Goal: Task Accomplishment & Management: Complete application form

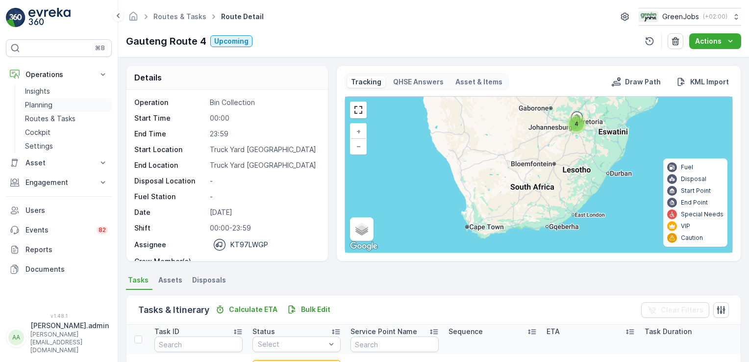
scroll to position [143, 0]
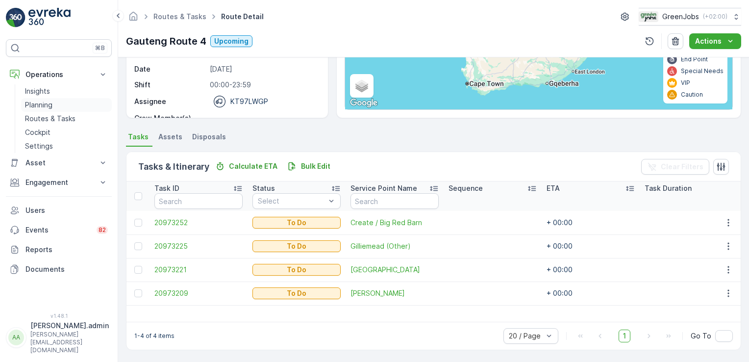
click at [45, 99] on link "Planning" at bounding box center [66, 105] width 91 height 14
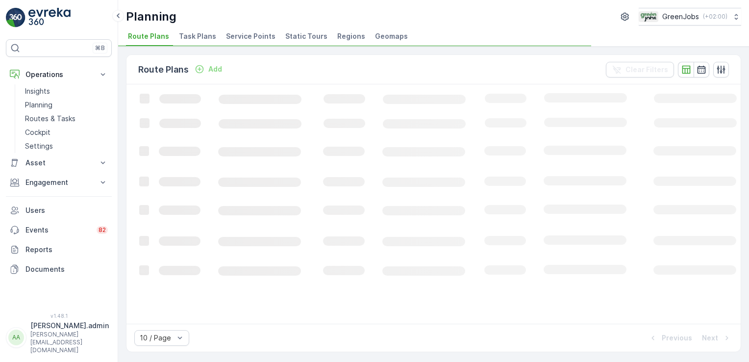
click at [247, 29] on li "Service Points" at bounding box center [251, 37] width 55 height 17
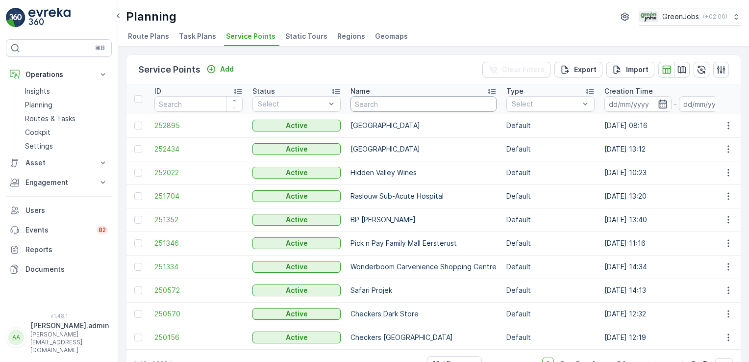
click at [400, 102] on input "text" at bounding box center [424, 104] width 146 height 16
type input "pick n pay"
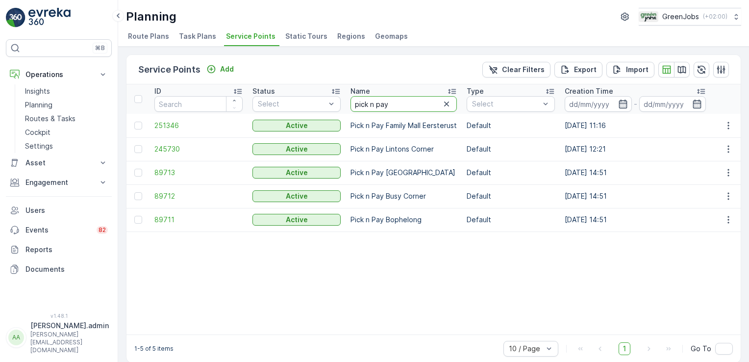
click at [394, 101] on input "pick n pay" at bounding box center [404, 104] width 106 height 16
type input "pick n pay sk"
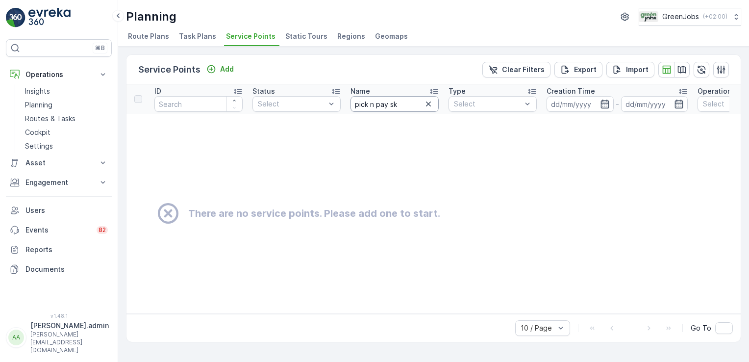
click at [398, 105] on input "pick n pay sk" at bounding box center [395, 104] width 88 height 16
type input "p"
type input "sky"
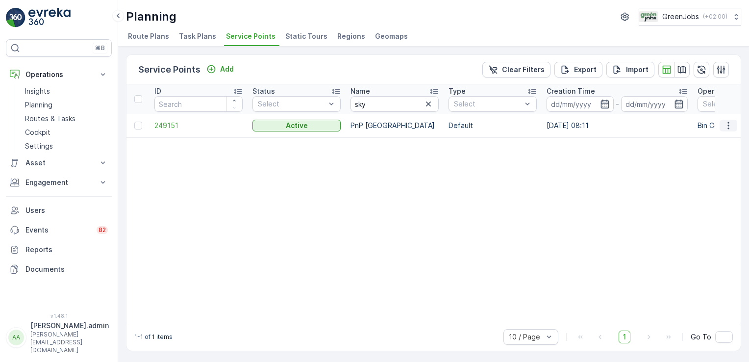
click at [729, 123] on icon "button" at bounding box center [729, 126] width 10 height 10
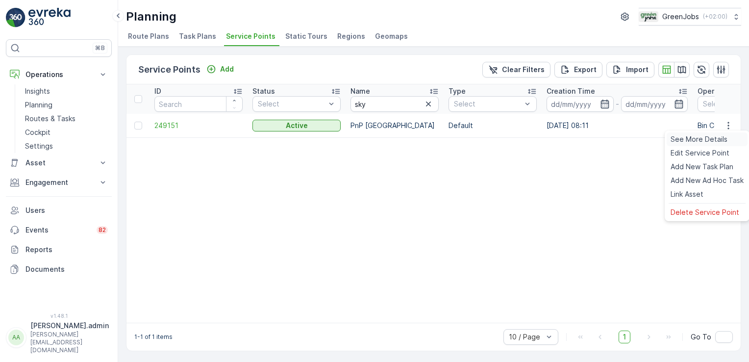
click at [718, 140] on span "See More Details" at bounding box center [699, 139] width 57 height 10
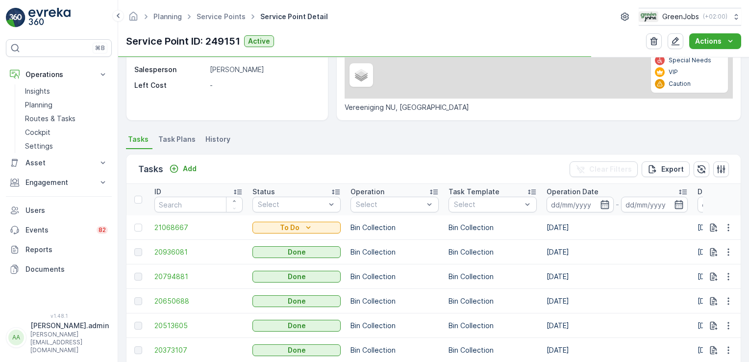
scroll to position [197, 0]
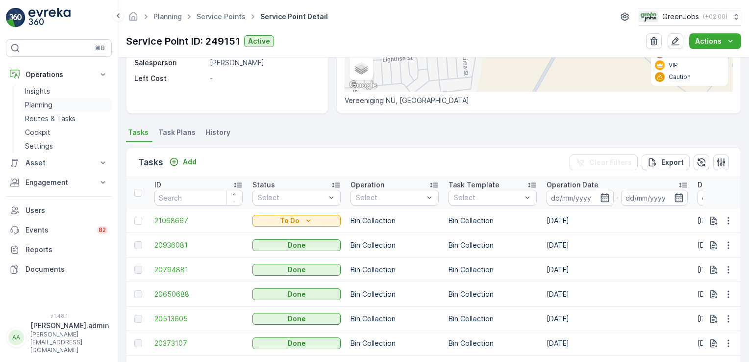
click at [39, 101] on p "Planning" at bounding box center [38, 105] width 27 height 10
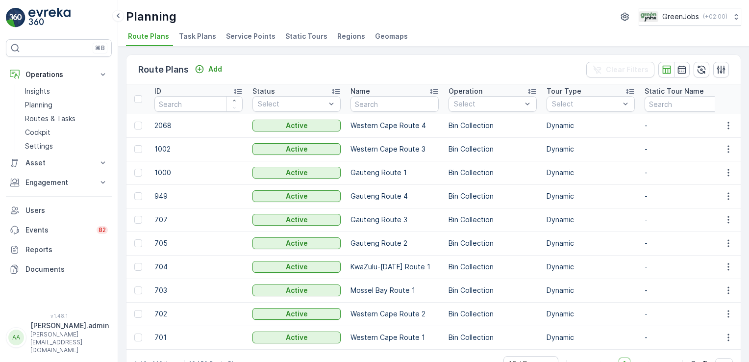
click at [248, 34] on span "Service Points" at bounding box center [251, 36] width 50 height 10
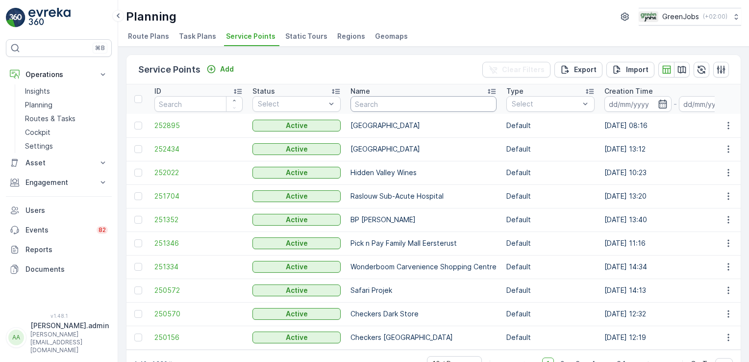
click at [376, 101] on input "text" at bounding box center [424, 104] width 146 height 16
type input "NG mo"
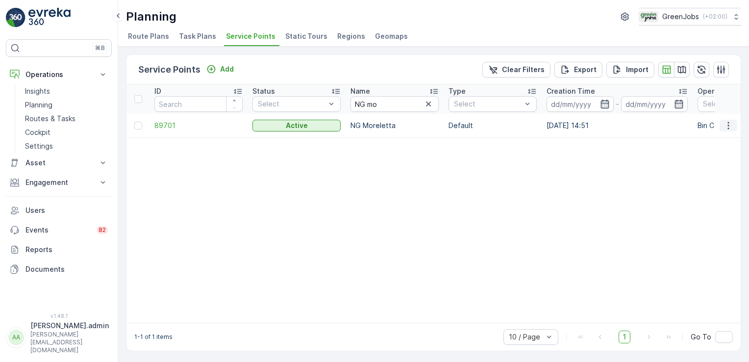
click at [728, 125] on icon "button" at bounding box center [729, 126] width 10 height 10
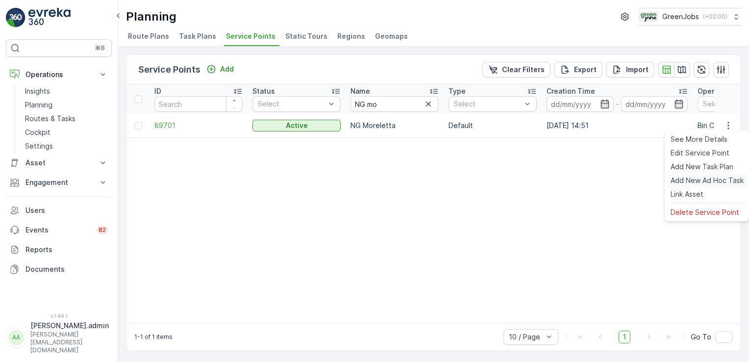
click at [699, 179] on span "Add New Ad Hoc Task" at bounding box center [707, 181] width 73 height 10
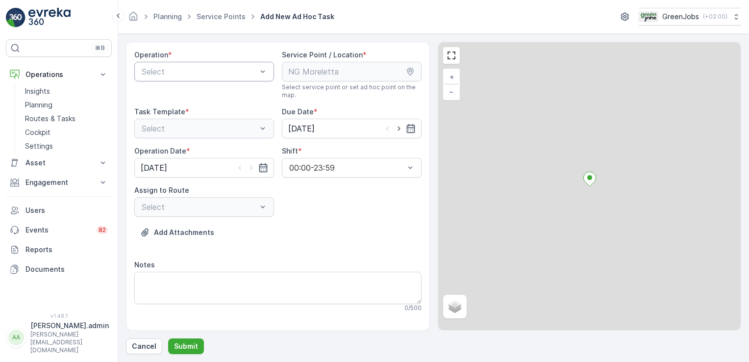
click at [242, 72] on div at bounding box center [199, 71] width 117 height 9
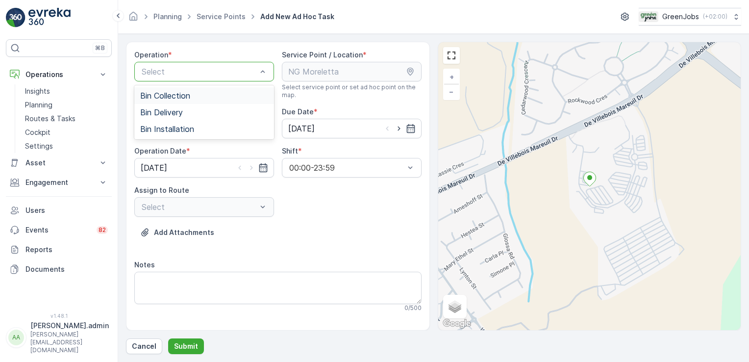
click at [173, 96] on span "Bin Collection" at bounding box center [165, 95] width 50 height 9
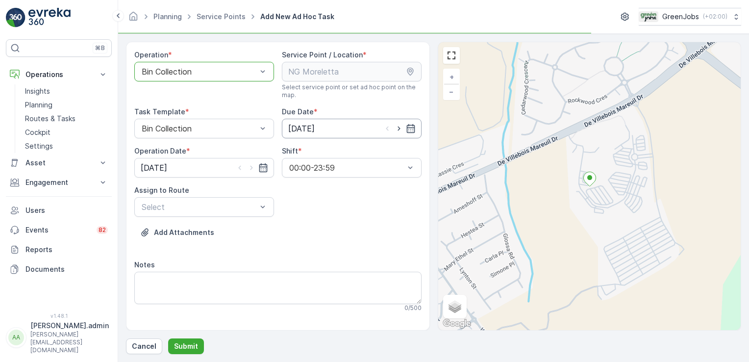
click at [298, 125] on input "[DATE]" at bounding box center [352, 129] width 140 height 20
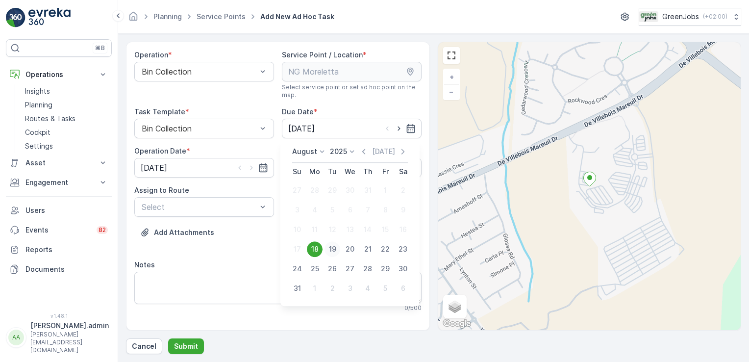
click at [334, 252] on div "19" at bounding box center [333, 249] width 16 height 16
type input "[DATE]"
click at [165, 164] on input "[DATE]" at bounding box center [204, 168] width 140 height 20
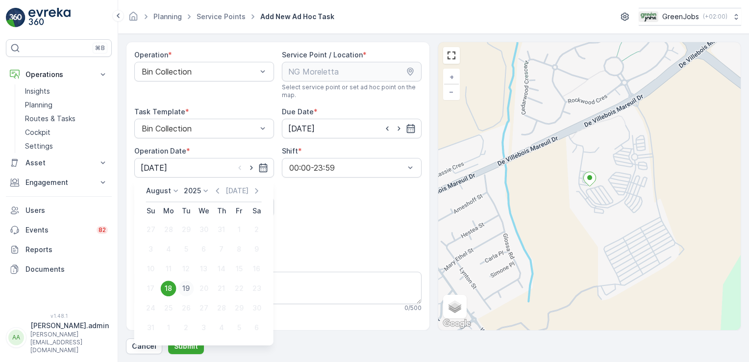
click at [185, 290] on div "19" at bounding box center [186, 288] width 16 height 16
type input "[DATE]"
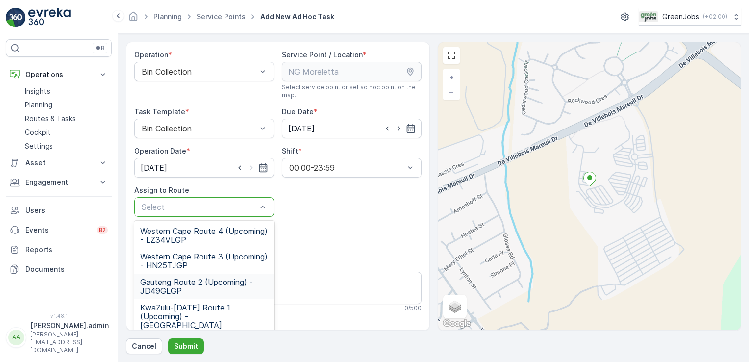
click at [187, 277] on span "Gauteng Route 2 (Upcoming) - JD49GLGP" at bounding box center [204, 286] width 128 height 18
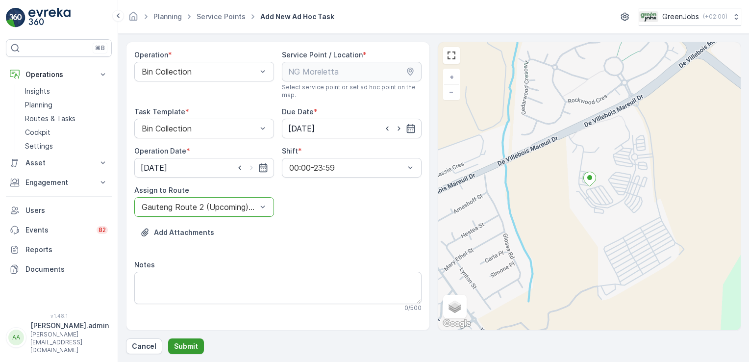
click at [190, 340] on button "Submit" at bounding box center [186, 346] width 36 height 16
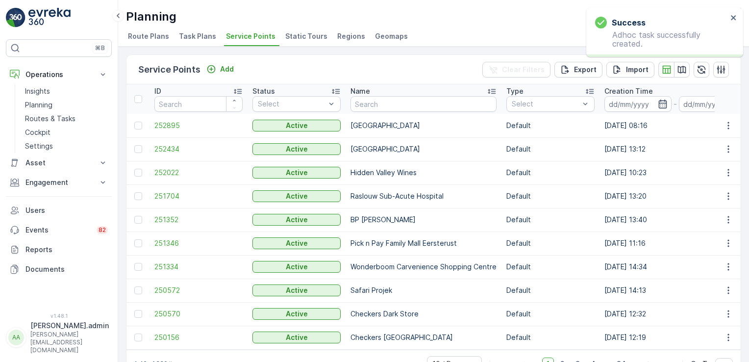
click at [199, 38] on span "Task Plans" at bounding box center [197, 36] width 37 height 10
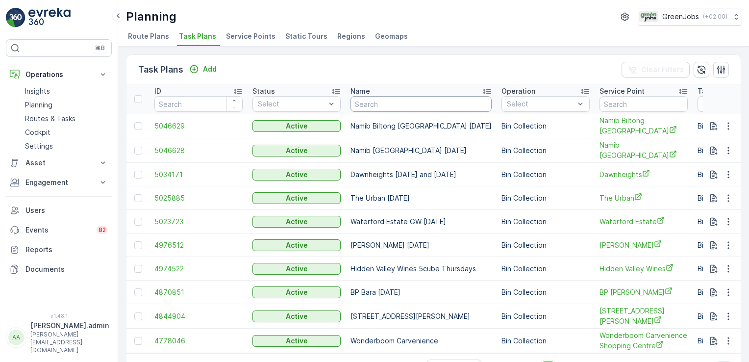
click at [405, 97] on input "text" at bounding box center [421, 104] width 141 height 16
type input "eerste"
